Goal: Go to known website: Go to known website

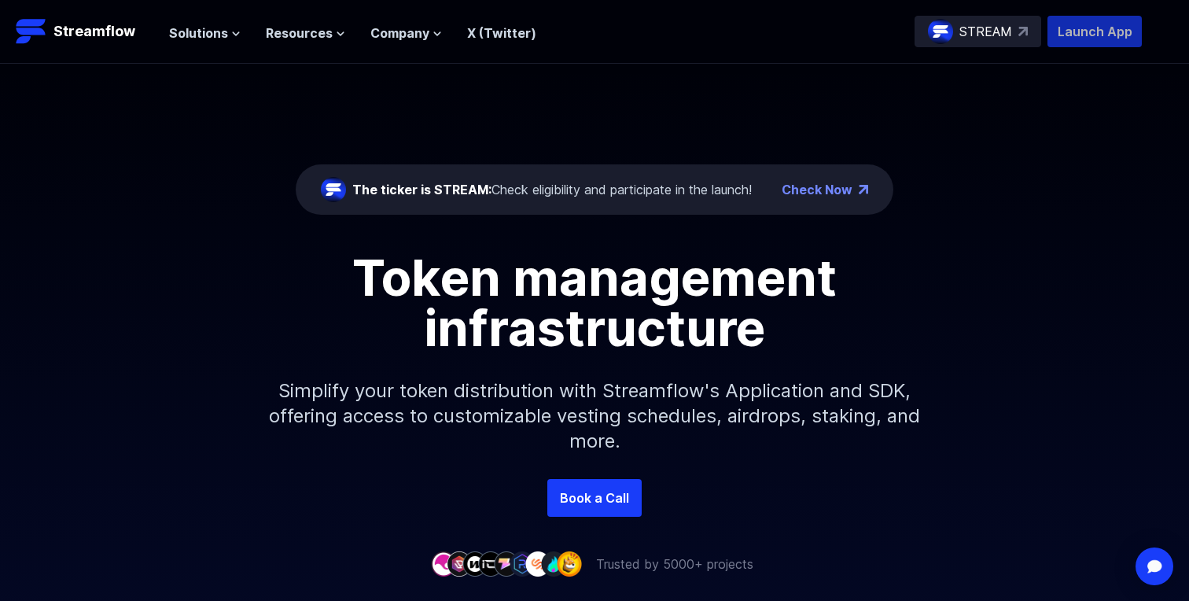
click at [1086, 35] on p "Launch App" at bounding box center [1094, 31] width 94 height 31
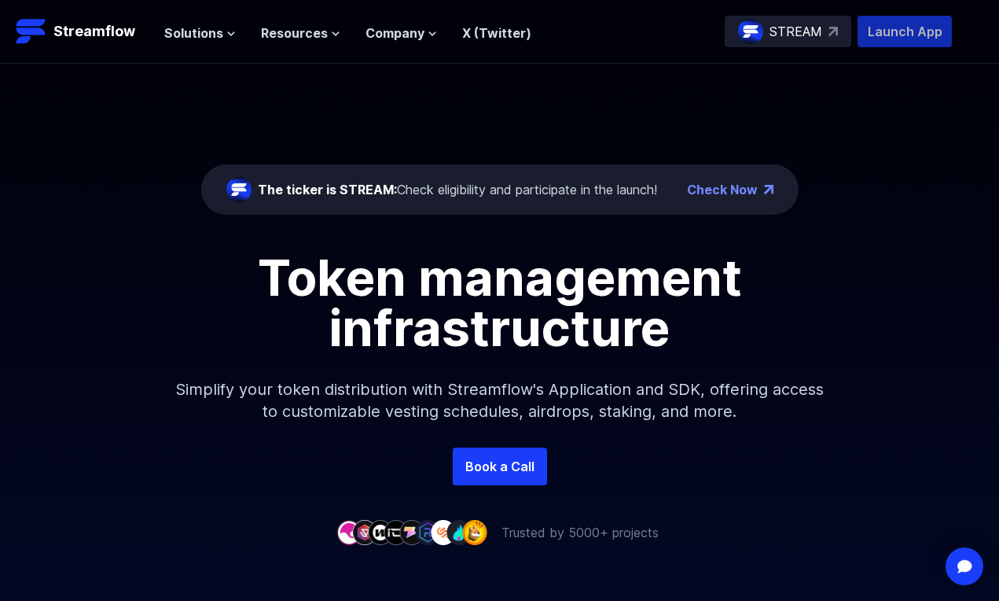
click at [921, 28] on p "Launch App" at bounding box center [905, 31] width 94 height 31
